Goal: Obtain resource: Obtain resource

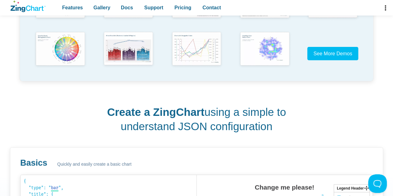
scroll to position [218, 0]
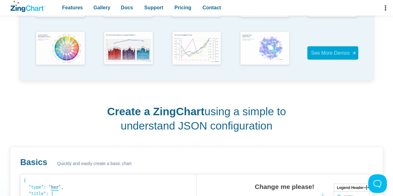
click at [337, 54] on span "See More Demos" at bounding box center [330, 52] width 39 height 5
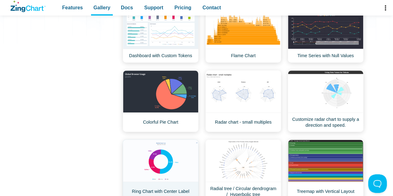
click at [161, 158] on link "Ring Chart with Center Label" at bounding box center [161, 171] width 76 height 62
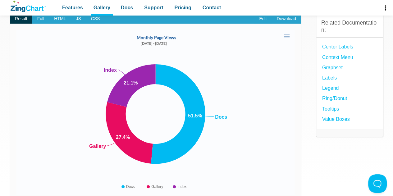
scroll to position [31, 0]
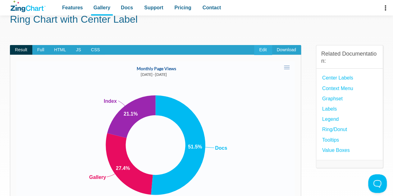
click at [261, 49] on link "Edit" at bounding box center [262, 50] width 17 height 10
click at [43, 52] on span "Full" at bounding box center [40, 50] width 17 height 10
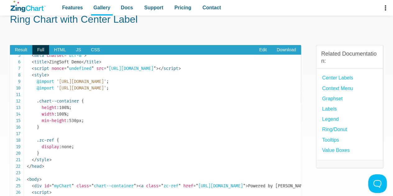
drag, startPoint x: 87, startPoint y: 81, endPoint x: 182, endPoint y: 82, distance: 94.6
click at [106, 83] on span "'[URL][DOMAIN_NAME]'" at bounding box center [82, 81] width 50 height 5
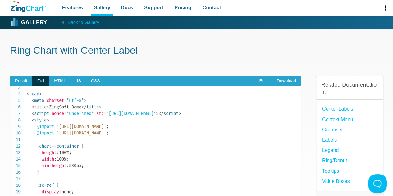
scroll to position [0, 0]
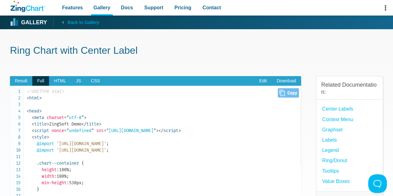
click at [286, 94] on span "Close Copy" at bounding box center [288, 92] width 21 height 9
type input "<!DOCTYPE html><html><head> <meta charset="utf-8"> <title>ZingSoft Demo</title>…"
click at [260, 83] on link "Edit" at bounding box center [262, 81] width 17 height 10
click at [15, 81] on span "Result" at bounding box center [21, 81] width 22 height 10
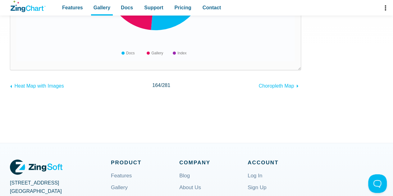
scroll to position [187, 0]
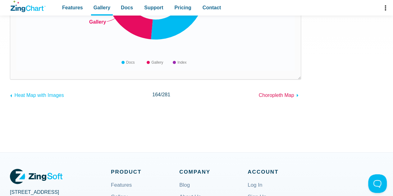
click at [292, 95] on span "Choropleth Map" at bounding box center [276, 95] width 35 height 5
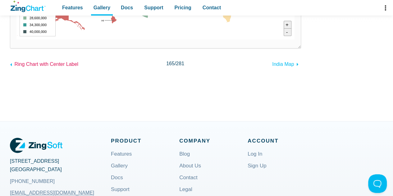
click at [57, 65] on span "Ring Chart with Center Label" at bounding box center [46, 64] width 64 height 5
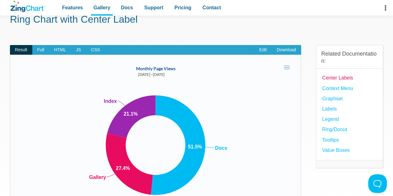
click at [352, 79] on link "Center Labels" at bounding box center [338, 78] width 31 height 8
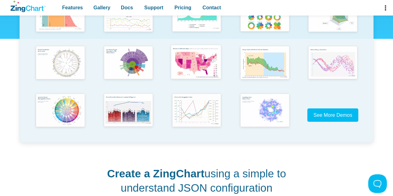
scroll to position [187, 0]
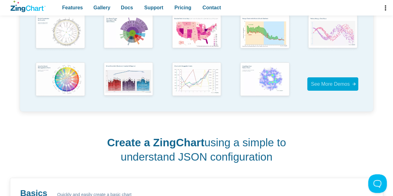
click at [336, 86] on span "See More Demos" at bounding box center [330, 83] width 39 height 5
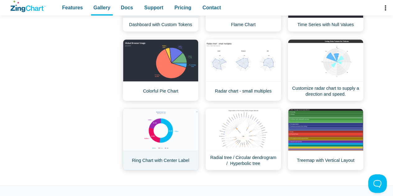
click at [181, 138] on link "Ring Chart with Center Label" at bounding box center [161, 140] width 76 height 62
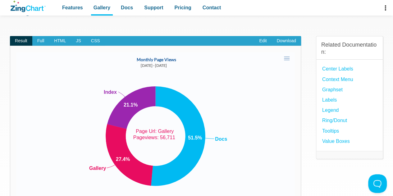
scroll to position [31, 0]
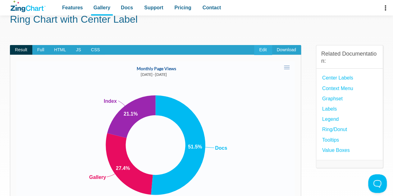
click at [265, 51] on link "Edit" at bounding box center [262, 50] width 17 height 10
click at [44, 52] on span "Full" at bounding box center [40, 50] width 17 height 10
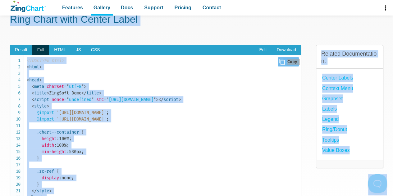
copy body "Gallery Back to Gallery Ring Chart with Center Label Result Full HTML JS CSS Ed…"
click at [280, 61] on icon "Close" at bounding box center [282, 62] width 5 height 6
copy body "Gallery Back to Gallery Ring Chart with Center Label Result Full HTML JS CSS Ed…"
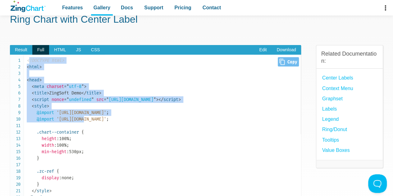
drag, startPoint x: 28, startPoint y: 61, endPoint x: 86, endPoint y: 120, distance: 83.1
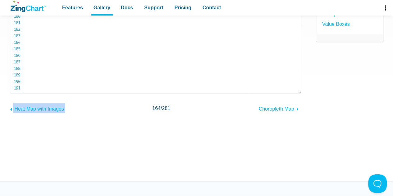
scroll to position [156, 0]
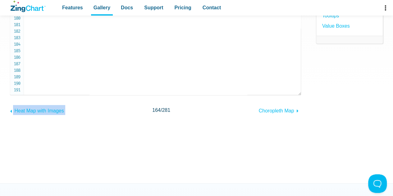
click at [70, 90] on pre "<!DOCTYPE html> < html > < head > < meta charset = " utf-8 " > < title > ZingSo…" at bounding box center [155, 12] width 291 height 165
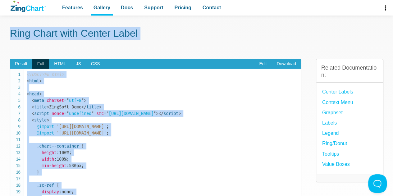
scroll to position [0, 0]
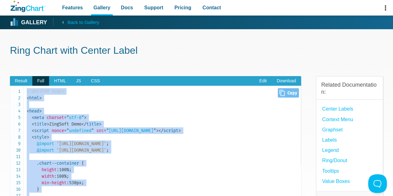
drag, startPoint x: 60, startPoint y: 86, endPoint x: 25, endPoint y: 92, distance: 35.4
click at [25, 92] on pre "<!DOCTYPE html> < html > < head > < meta charset = " utf-8 " > < title > ZingSo…" at bounding box center [155, 168] width 291 height 165
copy code "<!DOCTYPE html> < html > < head > < meta charset = " utf-8 " > < title > ZingSo…"
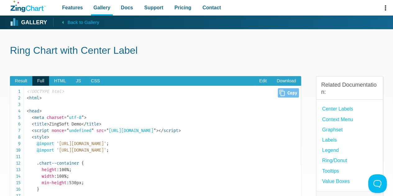
click at [286, 95] on span "Close Copy" at bounding box center [288, 92] width 21 height 9
type input "<!DOCTYPE html><html><head> <meta charset="utf-8"> <title>ZingSoft Demo</title>…"
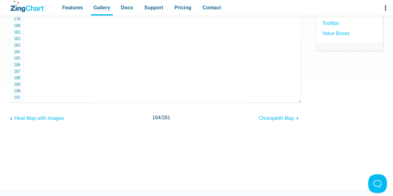
scroll to position [134, 0]
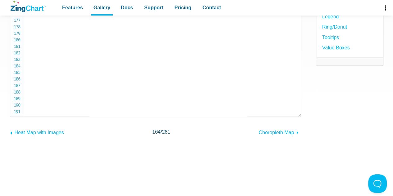
drag, startPoint x: 27, startPoint y: 92, endPoint x: 71, endPoint y: 109, distance: 47.3
copy code "<!DOCTYPE html> < html > < head > < meta charset = " utf-8 " > < title > ZingSo…"
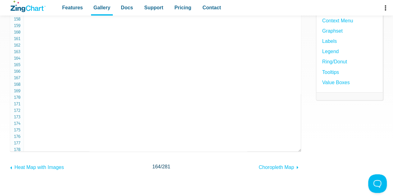
scroll to position [40, 0]
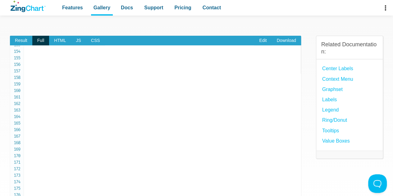
copy code "<!DOCTYPE html> < html > < head > < meta charset = " utf-8 " > < title > ZingSo…"
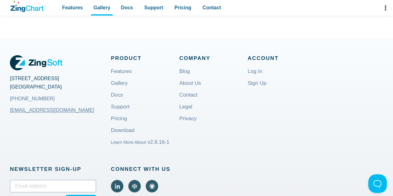
scroll to position [218, 0]
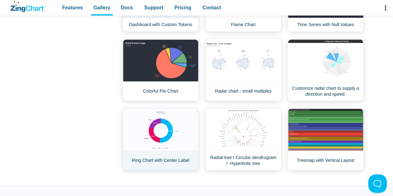
click at [151, 159] on link "Ring Chart with Center Label" at bounding box center [161, 140] width 76 height 62
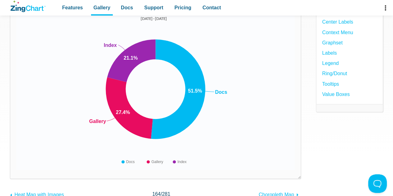
scroll to position [62, 0]
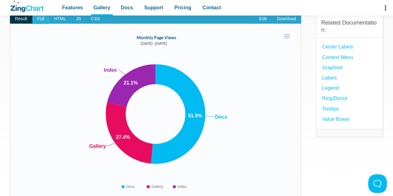
click at [44, 21] on span "Full" at bounding box center [40, 19] width 17 height 10
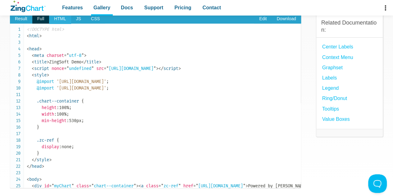
click at [67, 19] on span "HTML" at bounding box center [60, 19] width 22 height 10
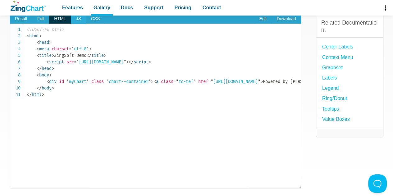
click at [79, 21] on span "JS" at bounding box center [78, 19] width 15 height 10
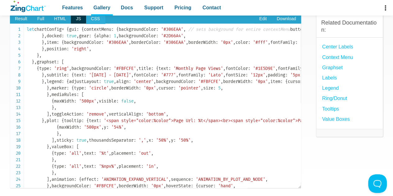
click at [93, 21] on span "CSS" at bounding box center [95, 19] width 19 height 10
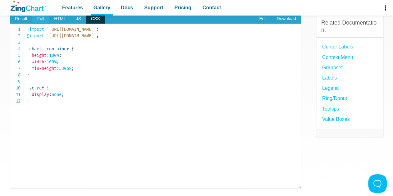
click at [42, 22] on span "Full" at bounding box center [40, 19] width 17 height 10
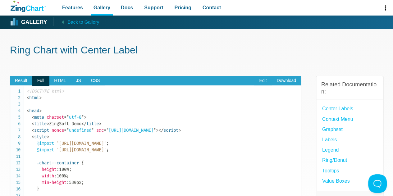
scroll to position [0, 0]
